Goal: Task Accomplishment & Management: Use online tool/utility

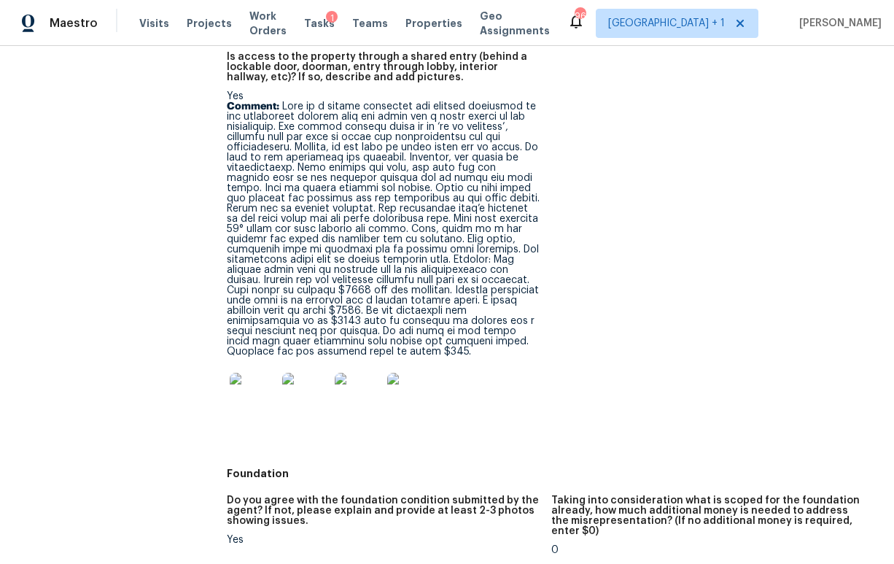
scroll to position [335, 0]
click at [243, 387] on img at bounding box center [253, 395] width 47 height 47
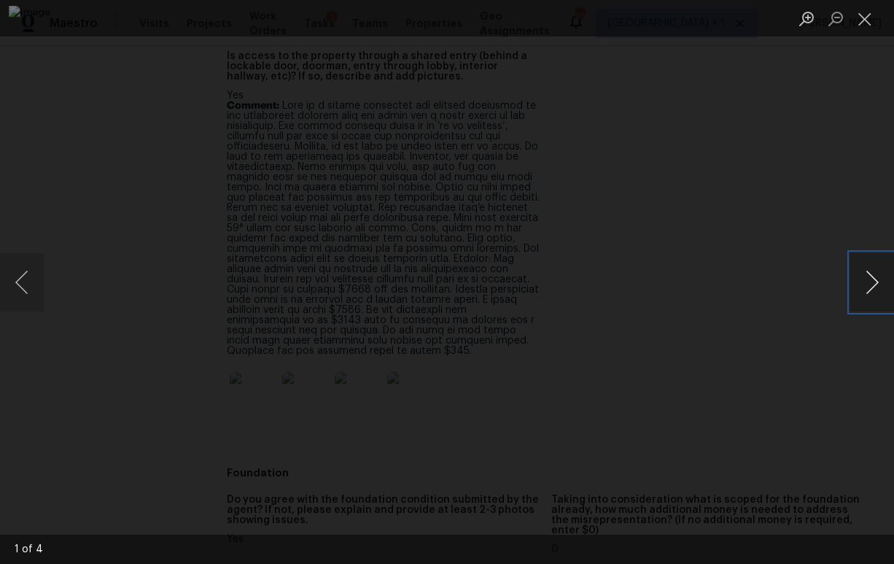
click at [853, 285] on button "Next image" at bounding box center [873, 282] width 44 height 58
click at [823, 223] on div "Lightbox" at bounding box center [447, 282] width 894 height 564
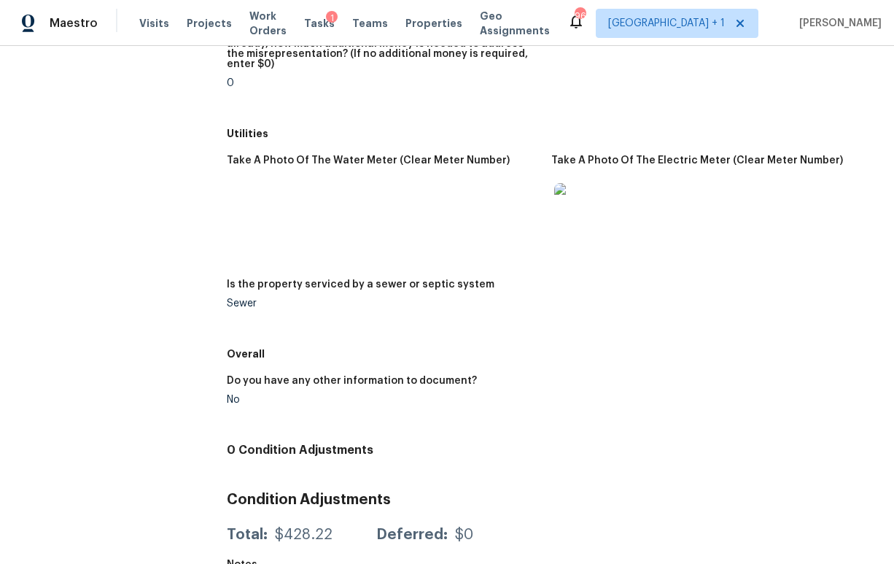
scroll to position [2563, 0]
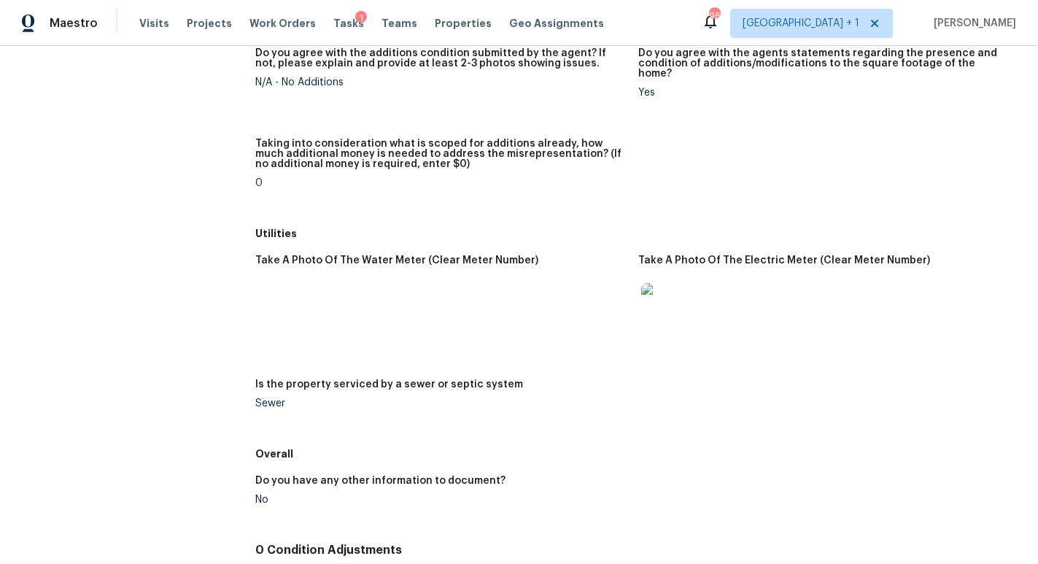
scroll to position [2008, 0]
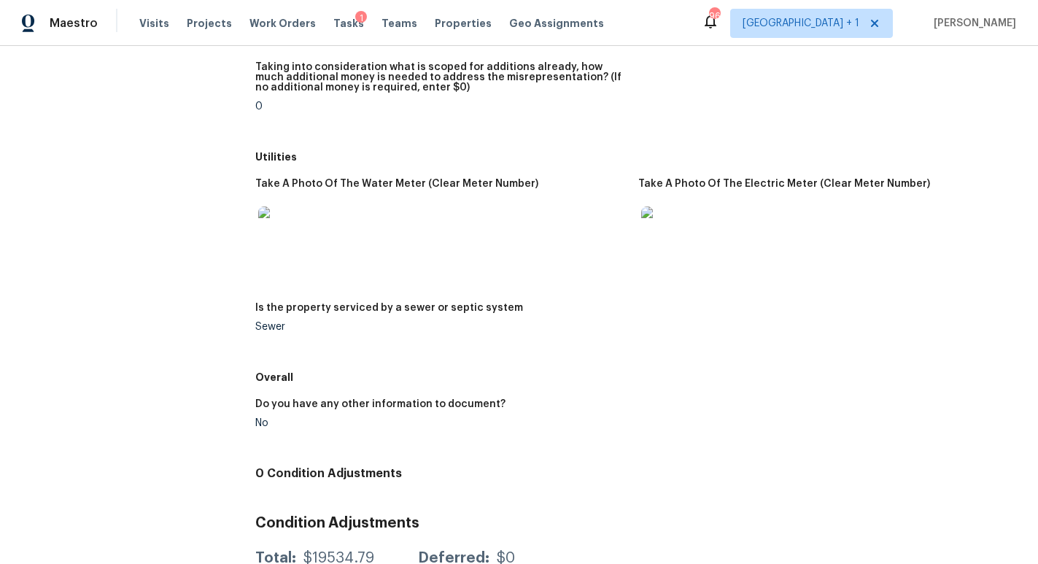
scroll to position [2039, 0]
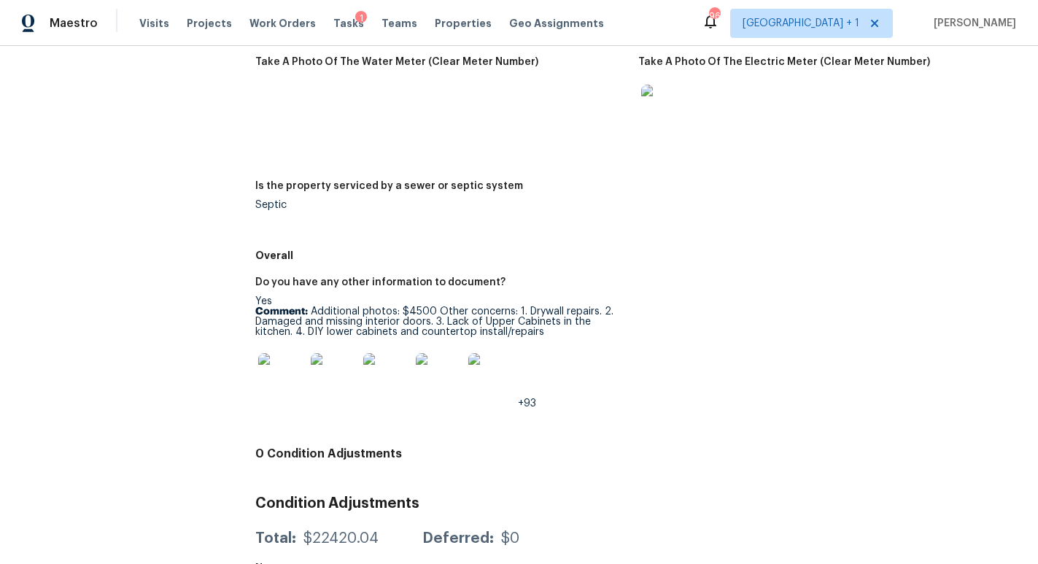
scroll to position [2107, 0]
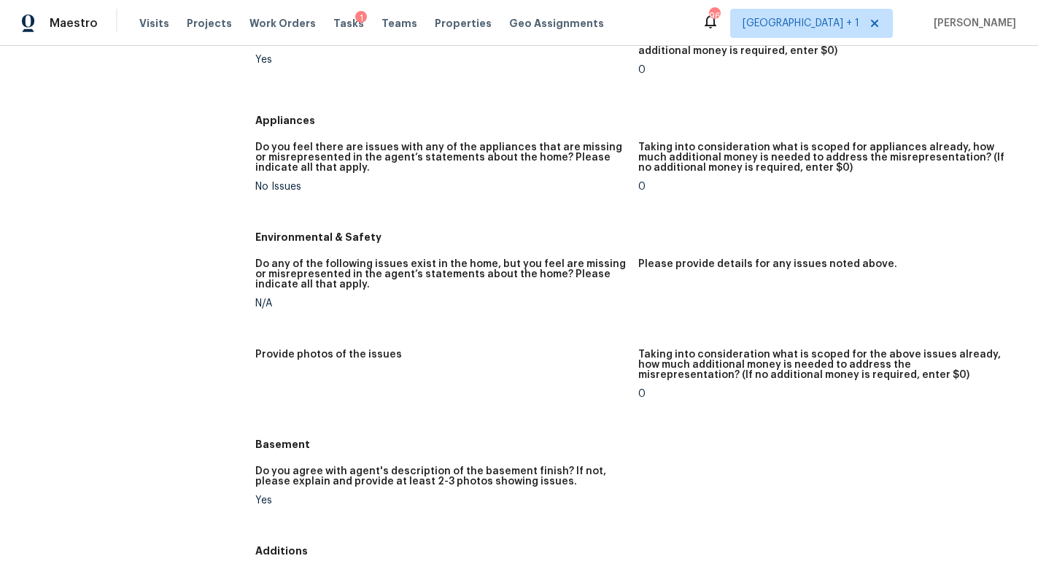
scroll to position [1216, 0]
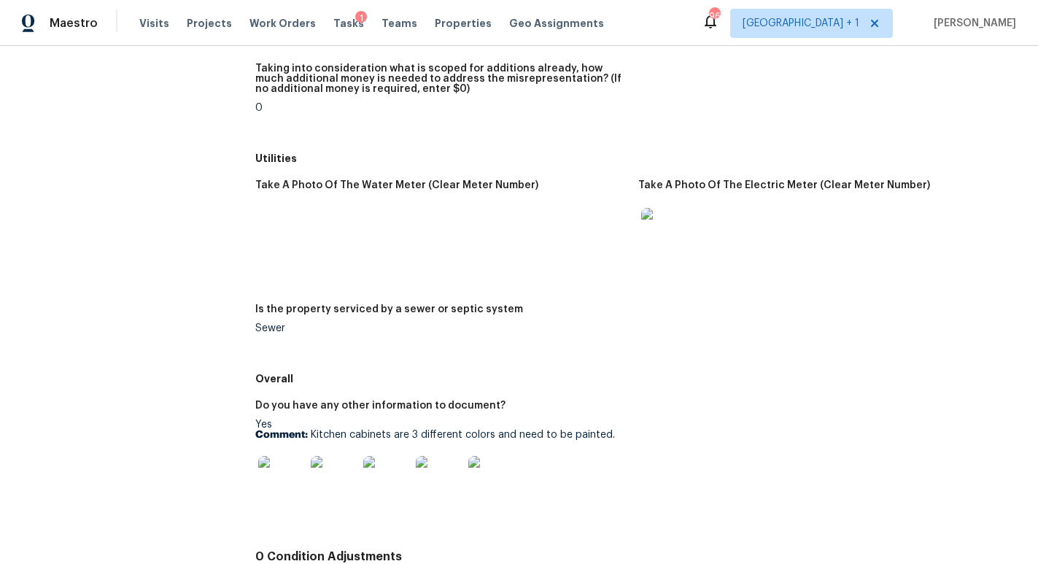
scroll to position [2234, 0]
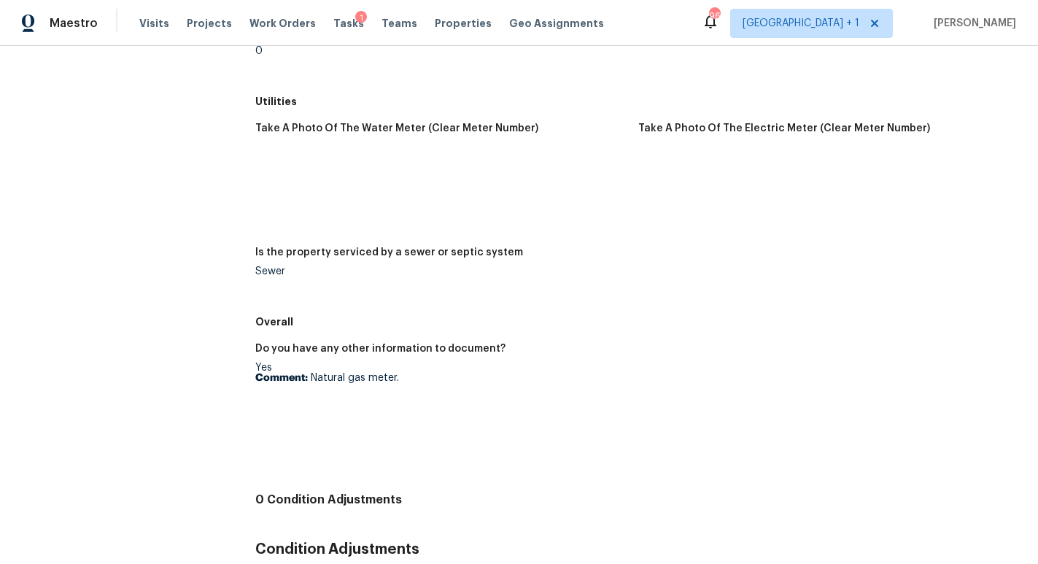
scroll to position [2868, 0]
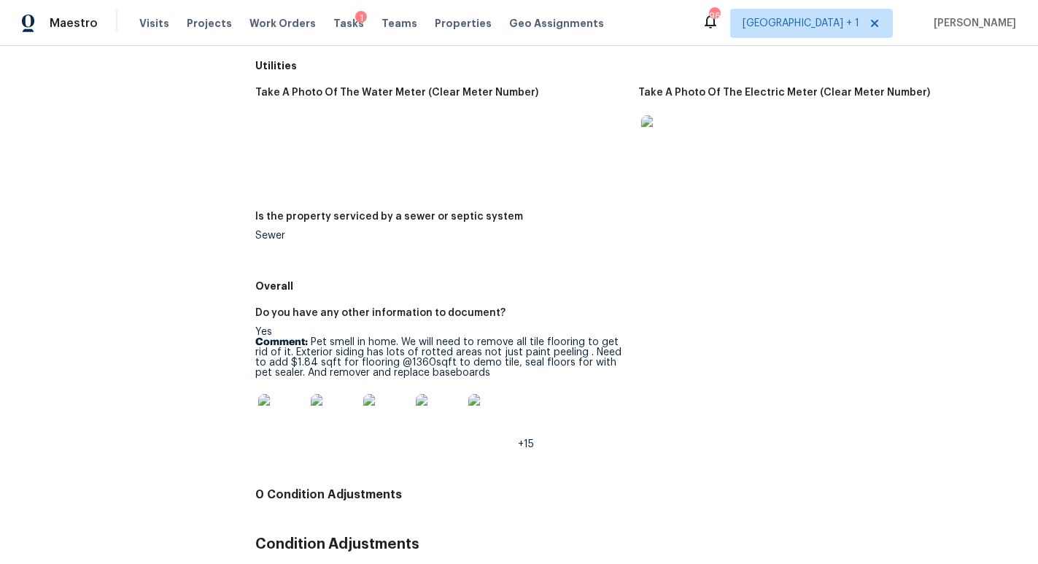
scroll to position [2115, 0]
click at [290, 412] on img at bounding box center [281, 415] width 47 height 47
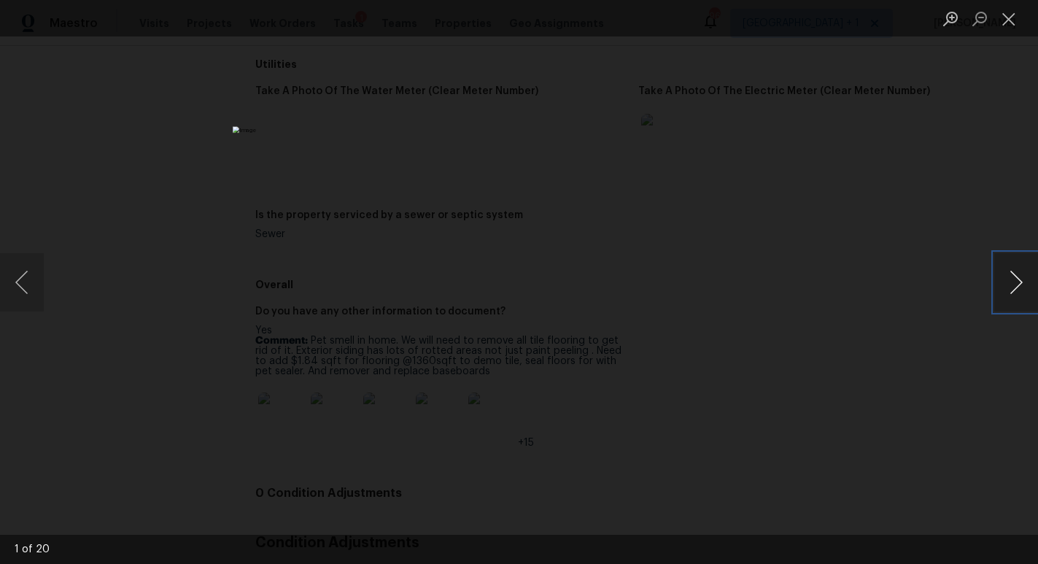
click at [1015, 282] on button "Next image" at bounding box center [1016, 282] width 44 height 58
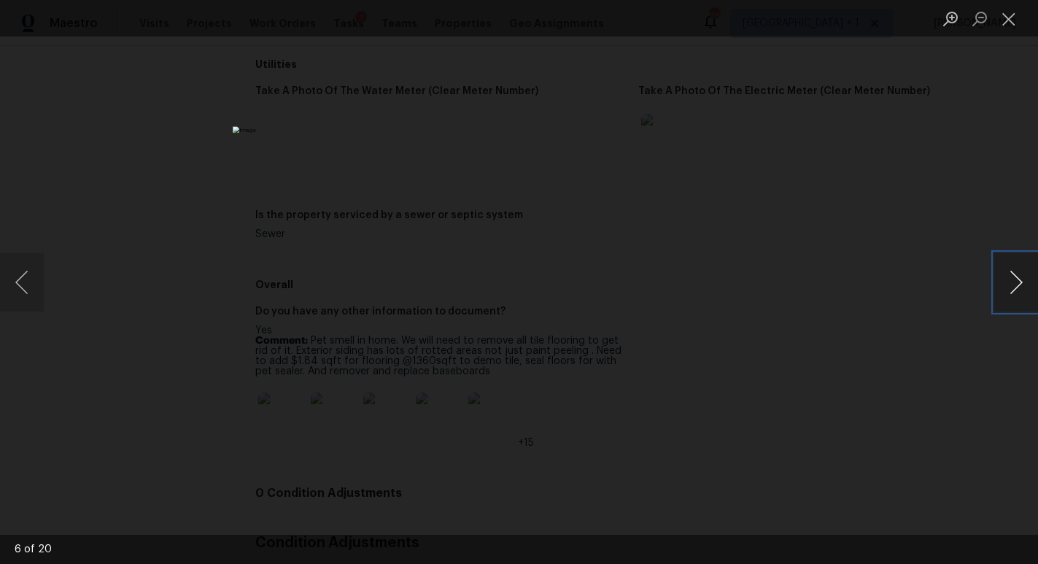
click at [1015, 282] on button "Next image" at bounding box center [1016, 282] width 44 height 58
click at [959, 209] on div "Lightbox" at bounding box center [519, 282] width 1038 height 564
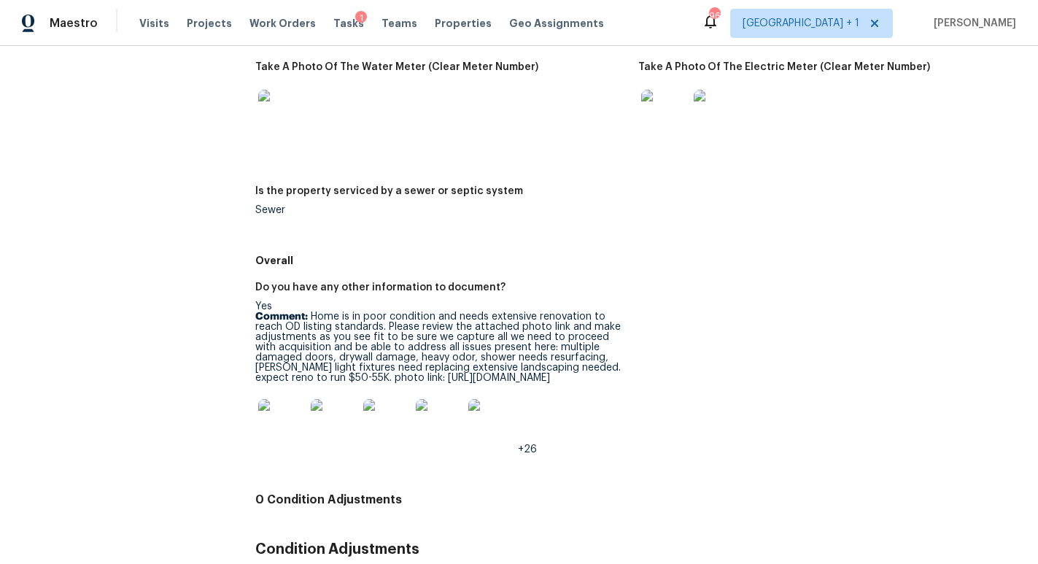
scroll to position [2286, 0]
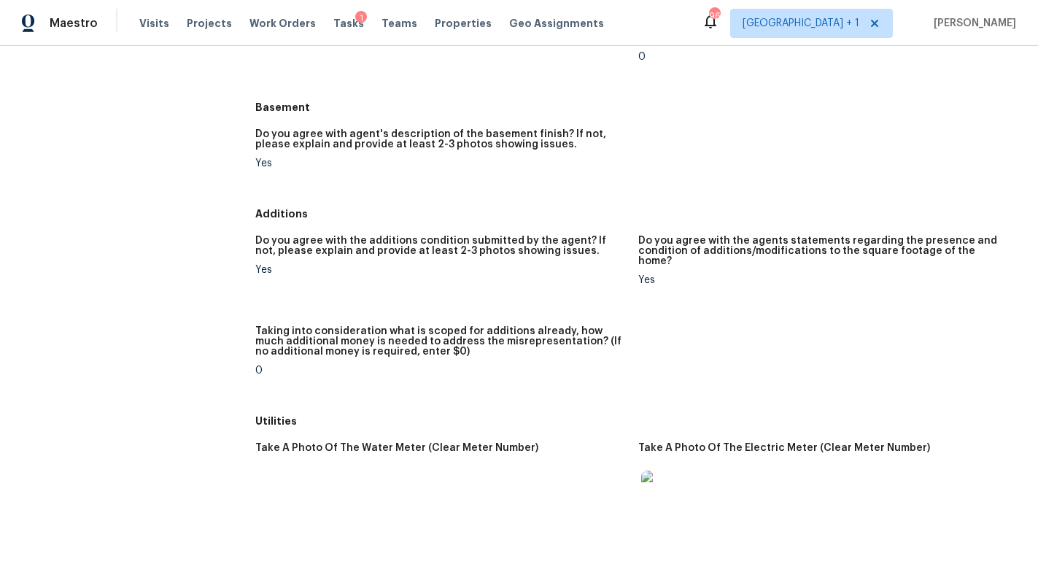
scroll to position [1711, 0]
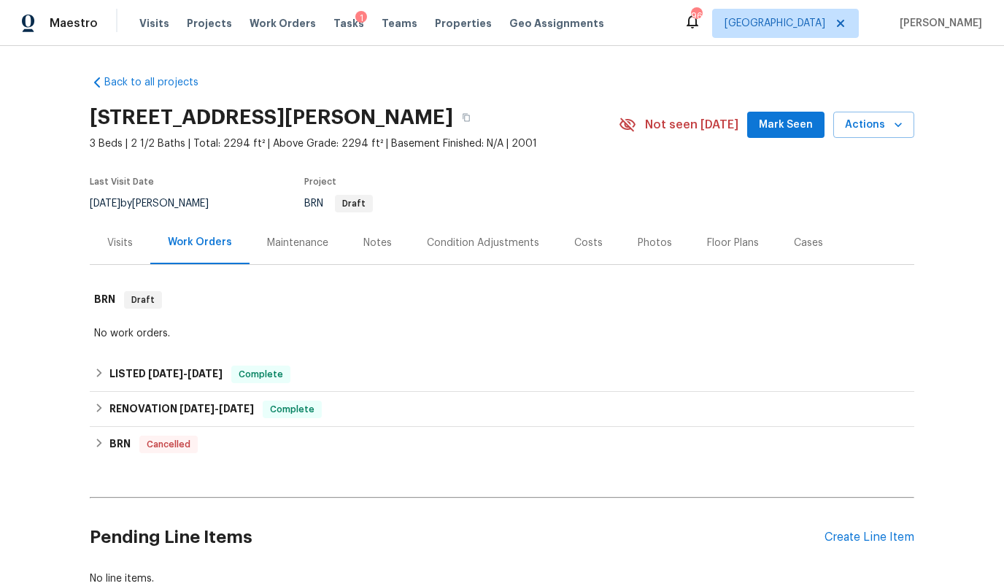
click at [333, 28] on div "Tasks 1" at bounding box center [348, 23] width 31 height 15
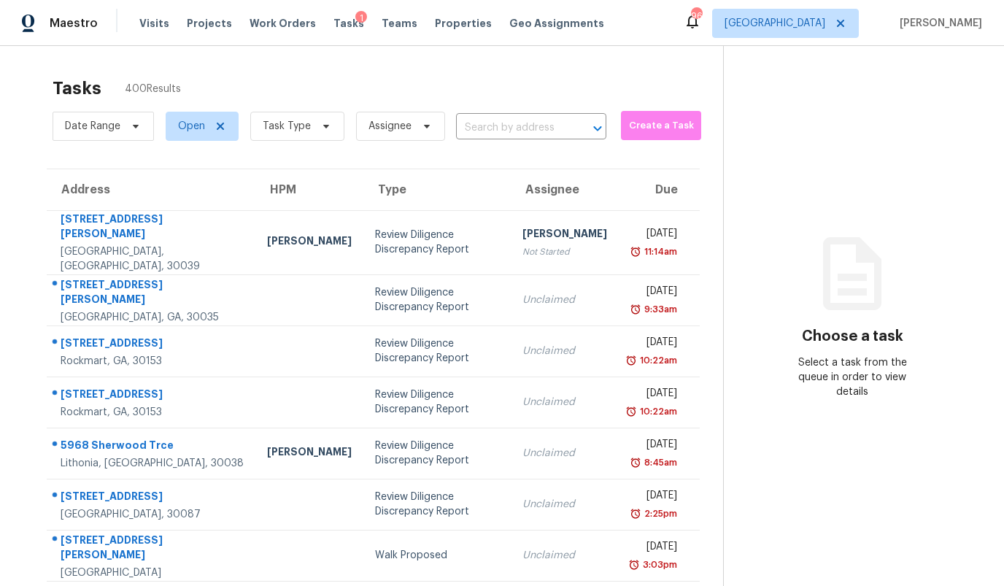
click at [333, 22] on span "Tasks" at bounding box center [348, 23] width 31 height 10
click at [821, 29] on span "[GEOGRAPHIC_DATA]" at bounding box center [774, 23] width 101 height 15
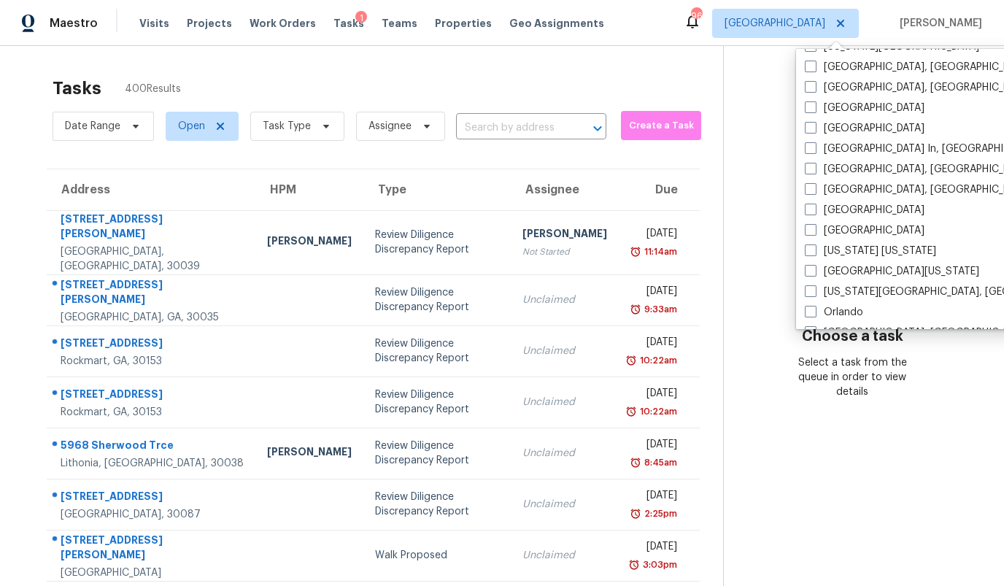
scroll to position [595, 0]
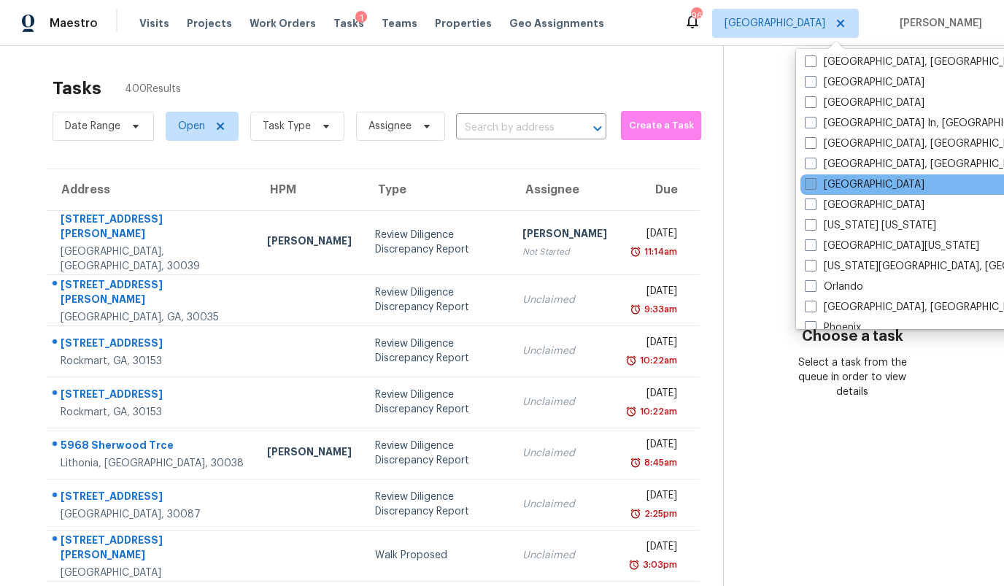
click at [835, 185] on label "[GEOGRAPHIC_DATA]" at bounding box center [865, 184] width 120 height 15
click at [814, 185] on input "[GEOGRAPHIC_DATA]" at bounding box center [809, 181] width 9 height 9
checkbox input "true"
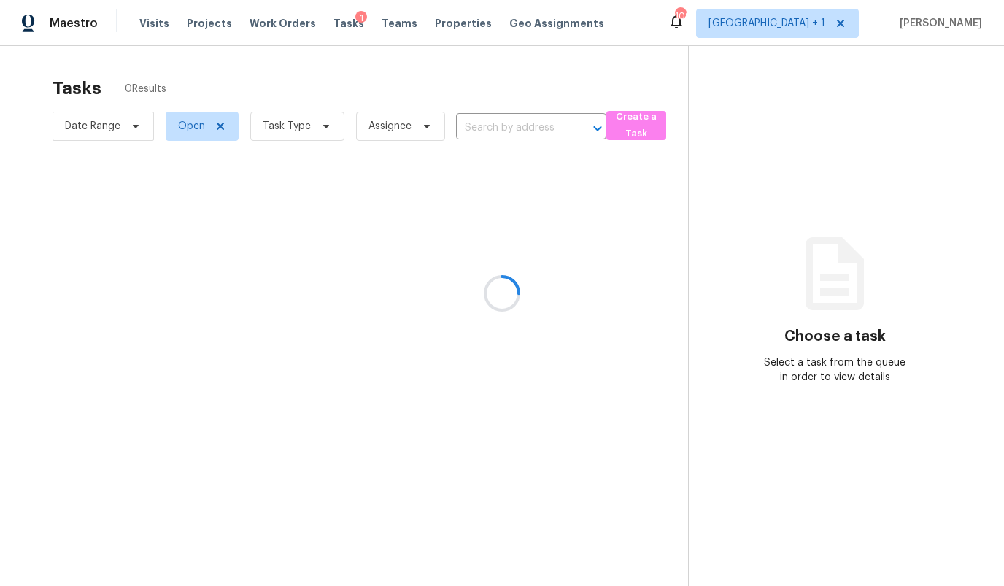
click at [653, 67] on div at bounding box center [502, 293] width 1004 height 586
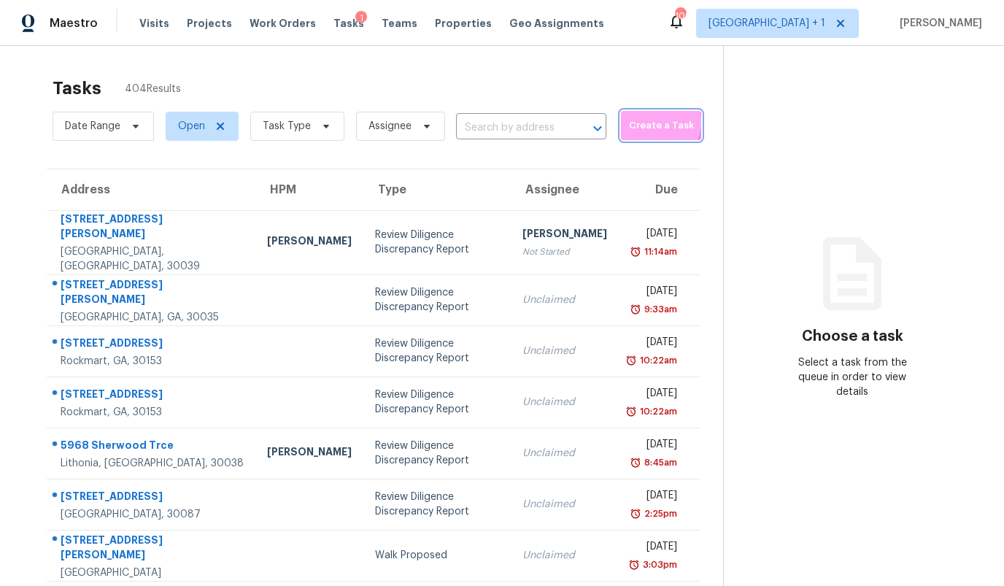
click at [639, 122] on span "Create a Task" at bounding box center [661, 125] width 66 height 17
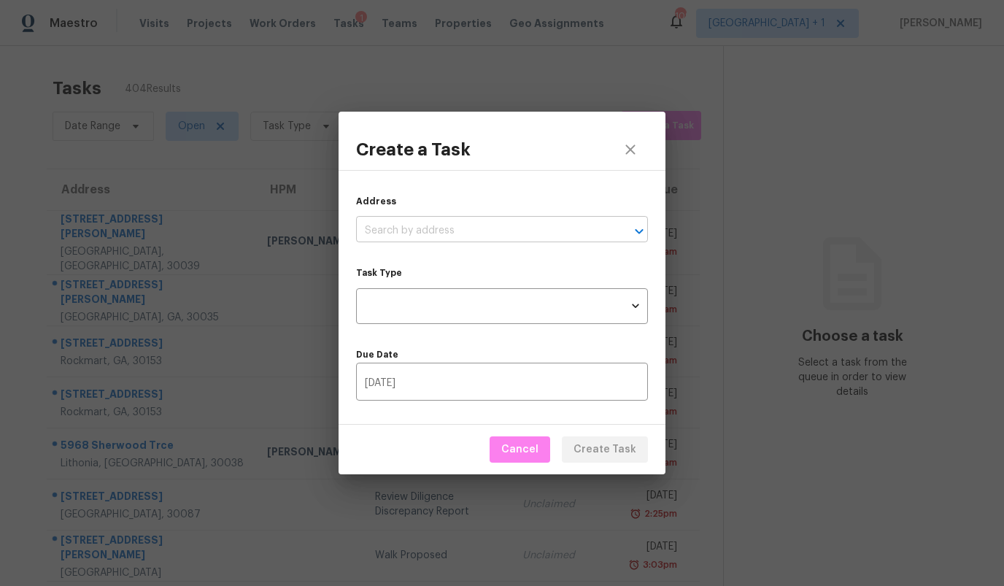
click at [507, 229] on input "text" at bounding box center [481, 231] width 251 height 23
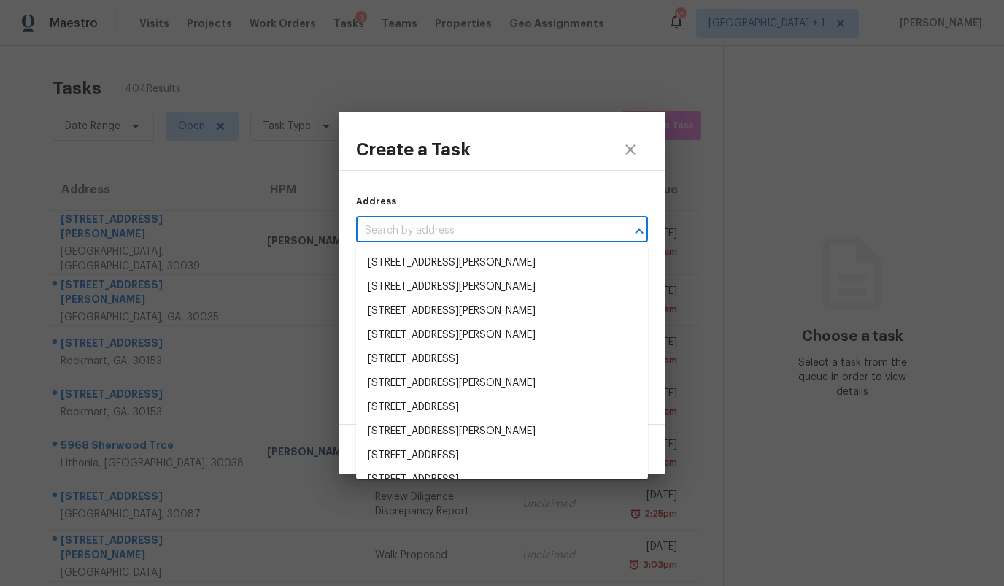
paste input "[STREET_ADDRESS][PERSON_NAME]"
type input "[STREET_ADDRESS][PERSON_NAME]"
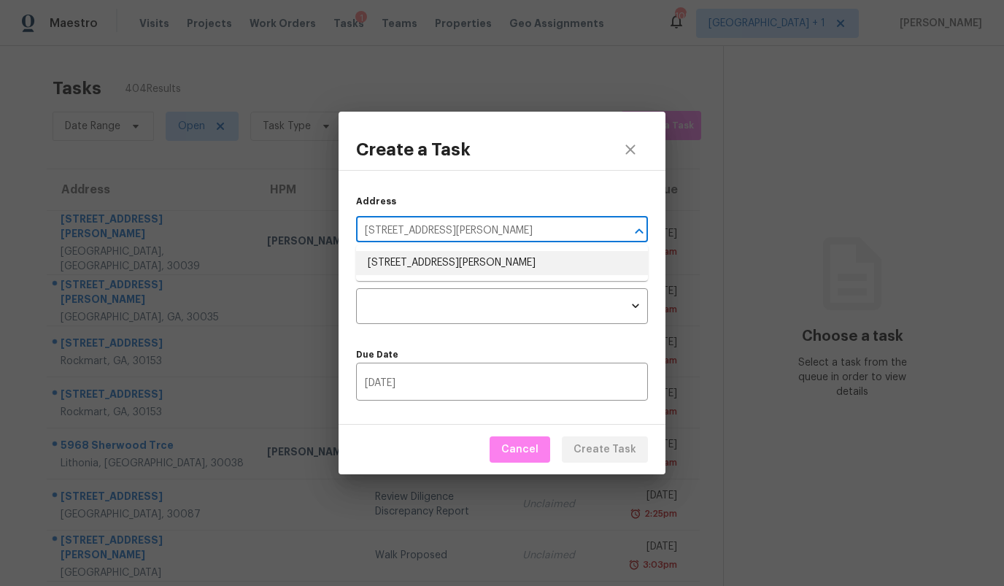
click at [494, 256] on li "[STREET_ADDRESS][PERSON_NAME]" at bounding box center [502, 263] width 292 height 24
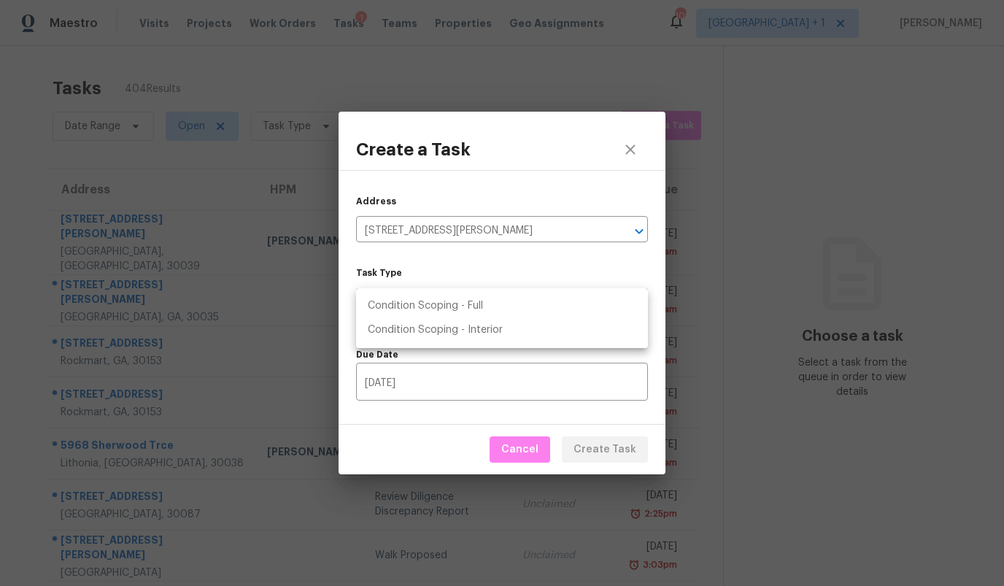
click at [471, 307] on body "Maestro Visits Projects Work Orders Tasks 1 Teams Properties Geo Assignments 10…" at bounding box center [502, 293] width 1004 height 586
click at [471, 307] on li "Condition Scoping - Full" at bounding box center [502, 306] width 292 height 24
type input "virtual_full_assessment"
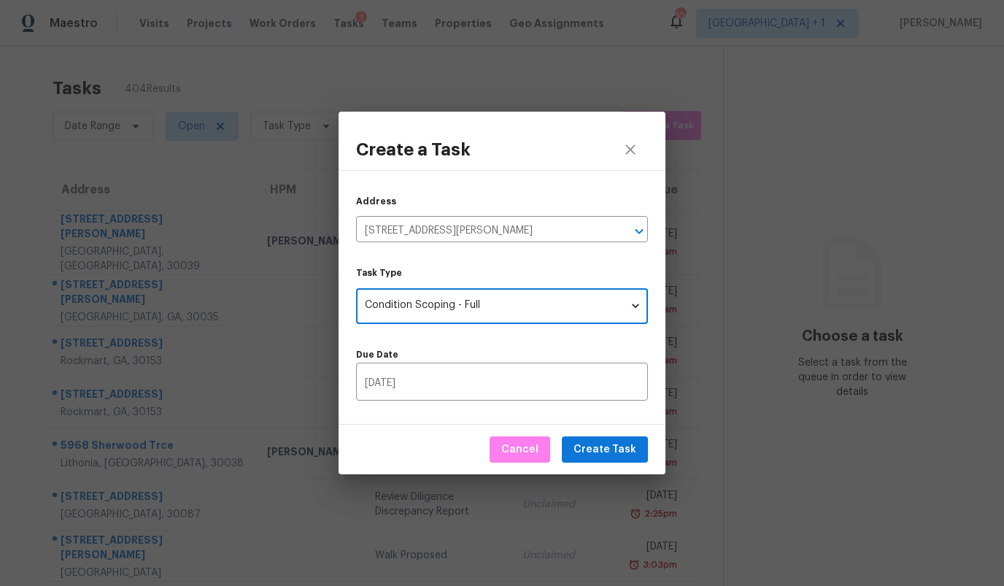
click at [518, 352] on label "Due Date" at bounding box center [502, 354] width 292 height 9
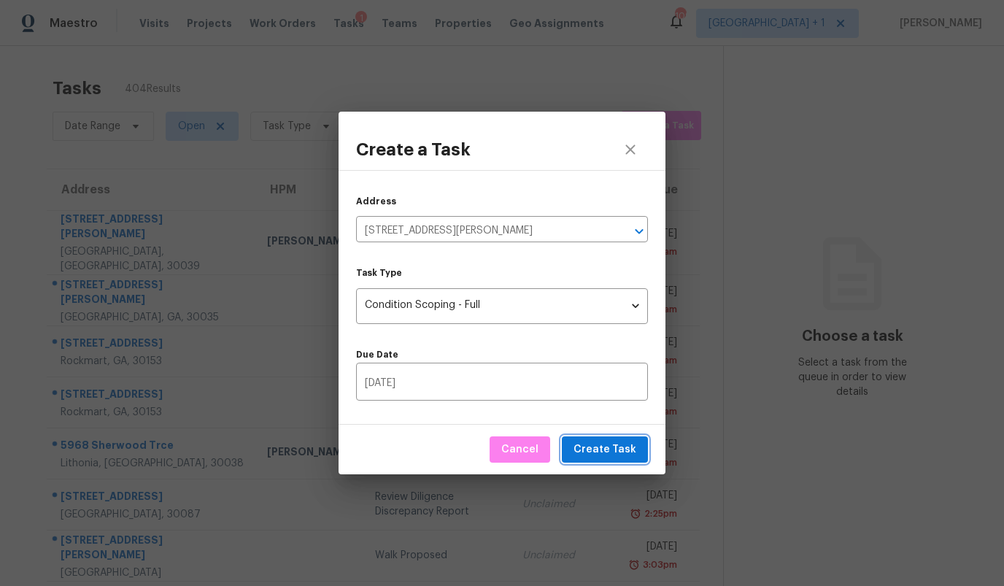
click at [605, 449] on span "Create Task" at bounding box center [604, 450] width 63 height 18
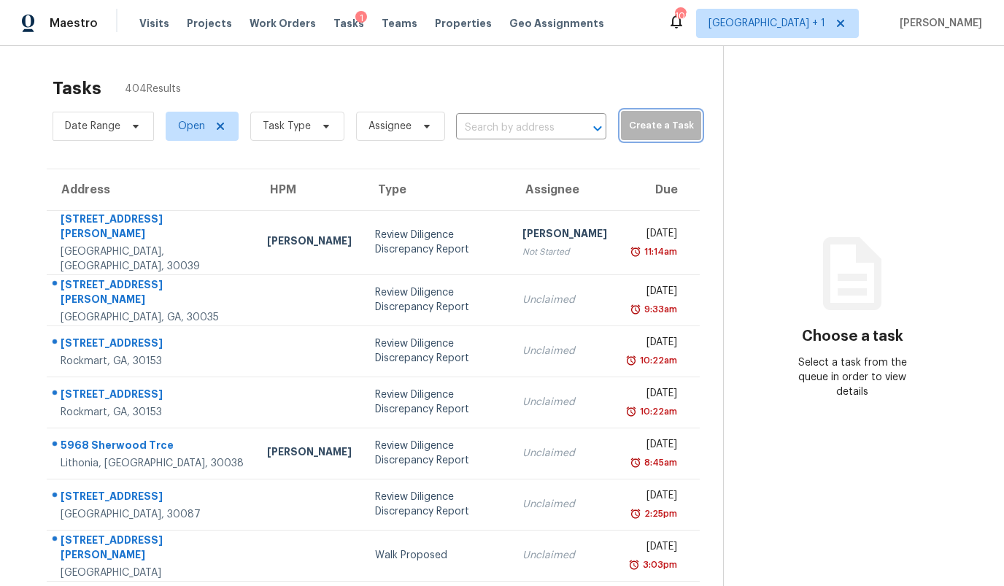
click at [645, 119] on span "Create a Task" at bounding box center [661, 125] width 66 height 17
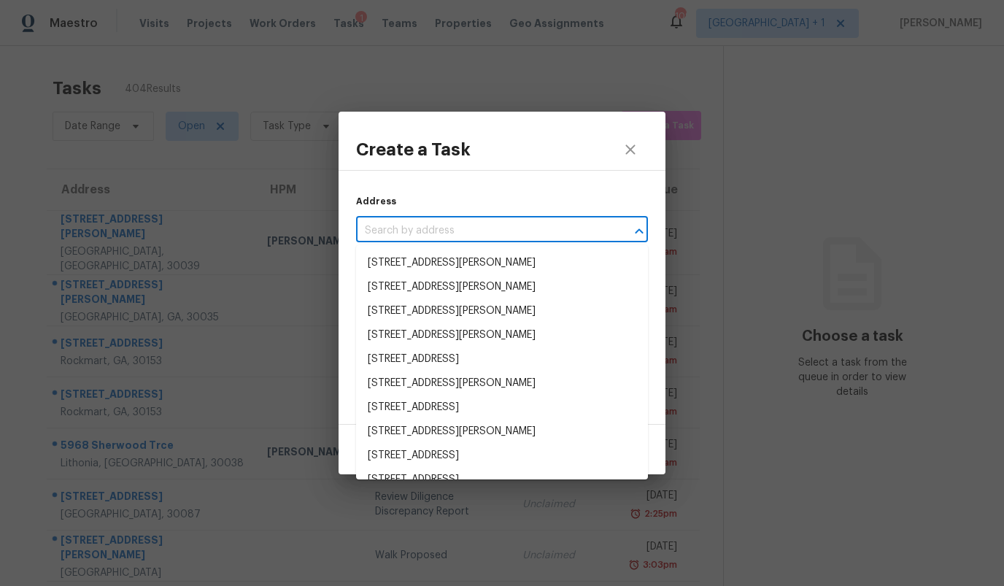
click at [492, 228] on input "text" at bounding box center [481, 231] width 251 height 23
paste input "[STREET_ADDRESS]"
type input "[STREET_ADDRESS]"
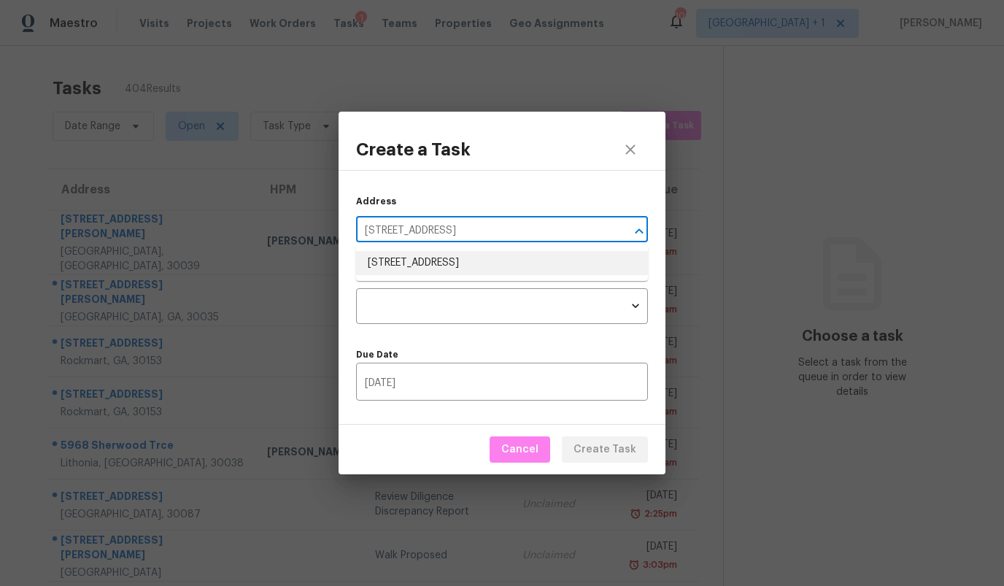
click at [465, 263] on li "[STREET_ADDRESS]" at bounding box center [502, 263] width 292 height 24
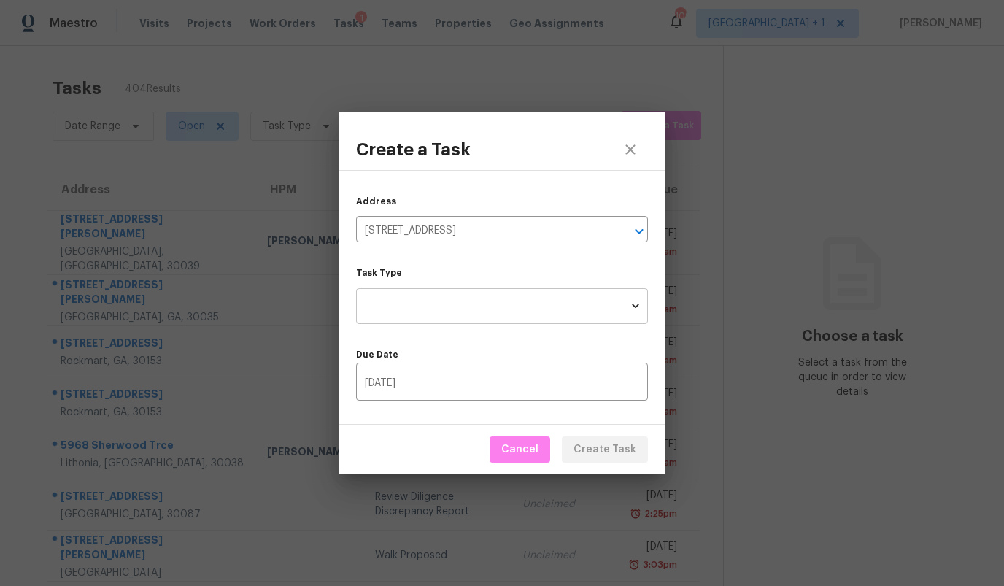
click at [448, 311] on body "Maestro Visits Projects Work Orders Tasks 1 Teams Properties Geo Assignments 10…" at bounding box center [502, 293] width 1004 height 586
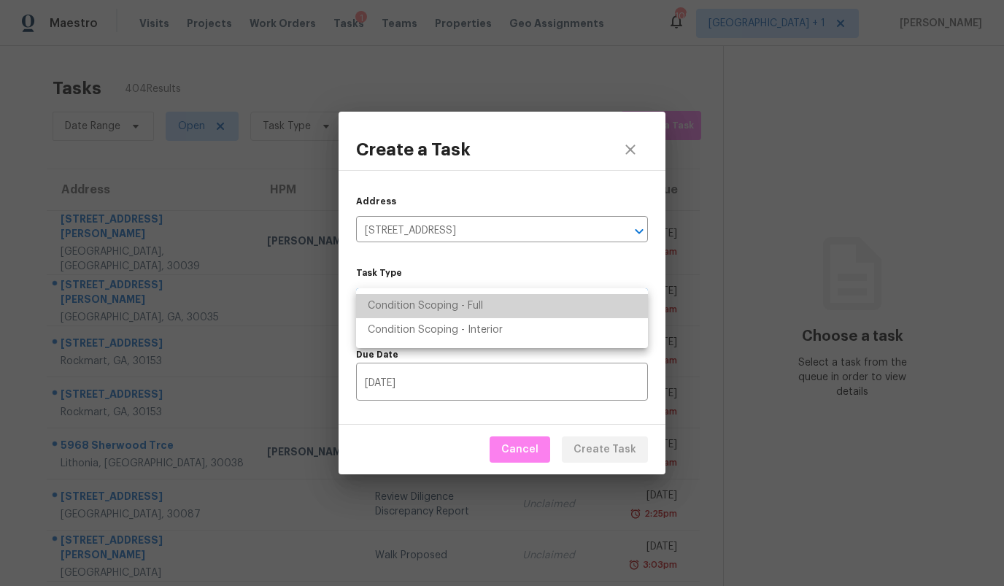
click at [448, 311] on li "Condition Scoping - Full" at bounding box center [502, 306] width 292 height 24
type input "virtual_full_assessment"
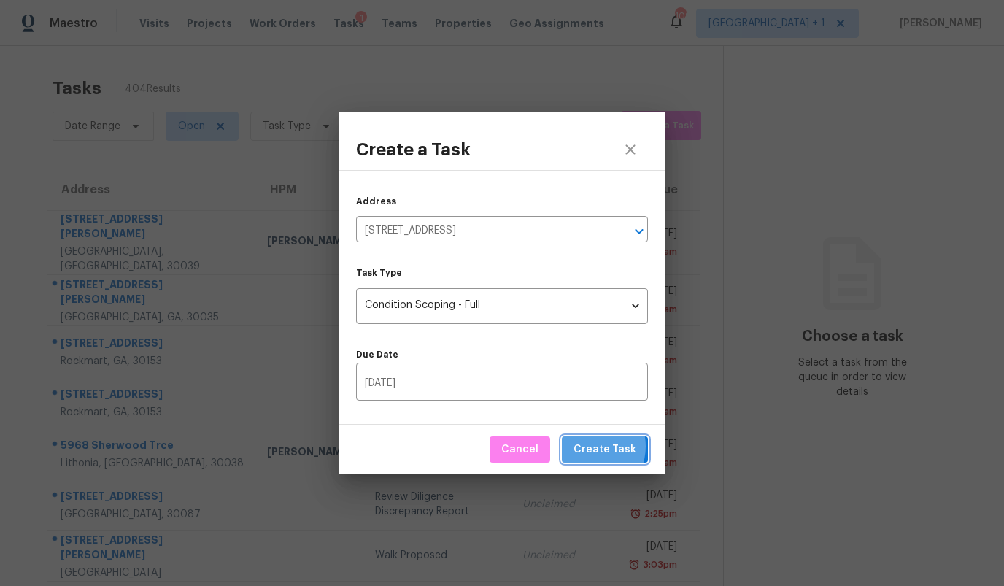
click at [591, 446] on span "Create Task" at bounding box center [604, 450] width 63 height 18
